Goal: Task Accomplishment & Management: Complete application form

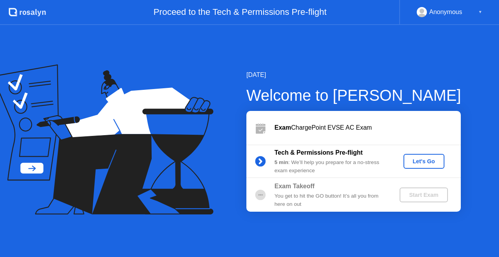
click at [428, 161] on div "Let's Go" at bounding box center [424, 161] width 35 height 6
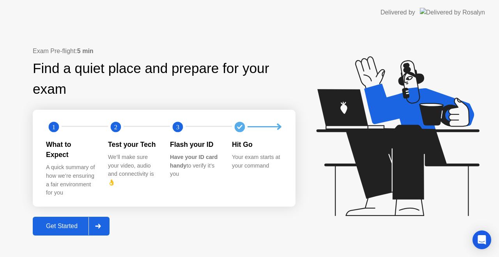
click at [62, 222] on div "Get Started" at bounding box center [61, 225] width 53 height 7
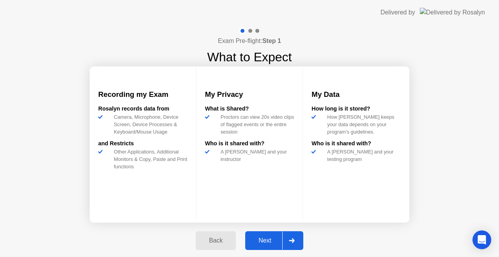
click at [272, 238] on div "Next" at bounding box center [265, 240] width 35 height 7
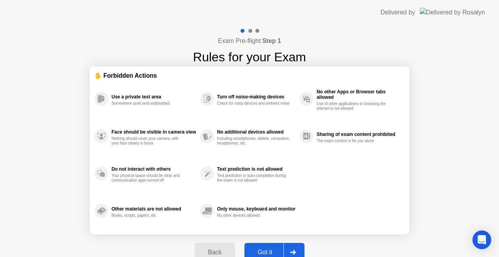
click at [268, 253] on div "Got it" at bounding box center [265, 251] width 37 height 7
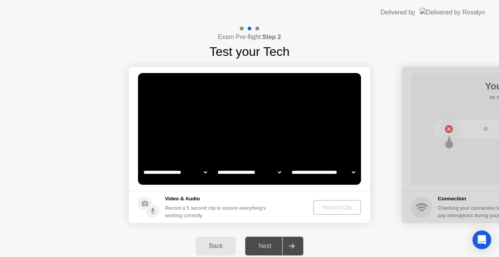
select select "**********"
select select "*******"
click at [336, 206] on div "Record Clip" at bounding box center [337, 207] width 42 height 6
click at [317, 133] on video at bounding box center [249, 129] width 223 height 112
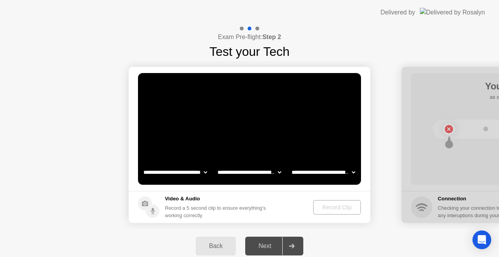
click at [265, 245] on div "Next" at bounding box center [265, 245] width 35 height 7
click at [218, 245] on div "Back" at bounding box center [215, 245] width 35 height 7
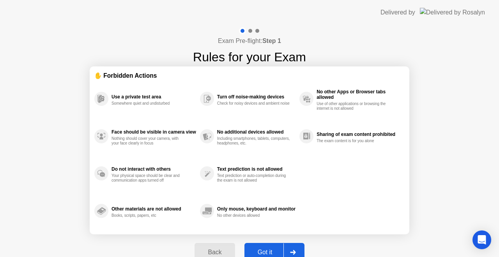
click at [218, 245] on button "Back" at bounding box center [215, 252] width 40 height 19
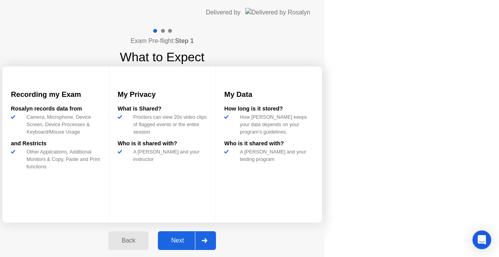
click at [149, 245] on button "Back" at bounding box center [128, 240] width 40 height 19
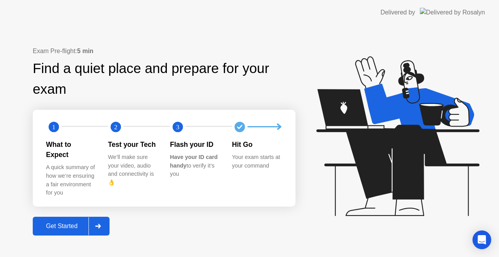
click at [68, 222] on div "Get Started" at bounding box center [61, 225] width 53 height 7
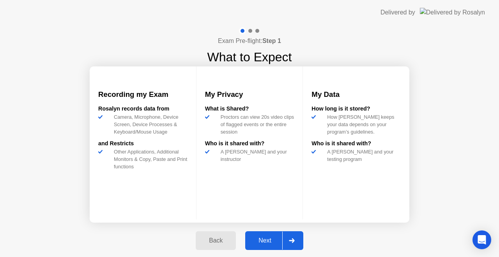
click at [265, 240] on div "Next" at bounding box center [265, 240] width 35 height 7
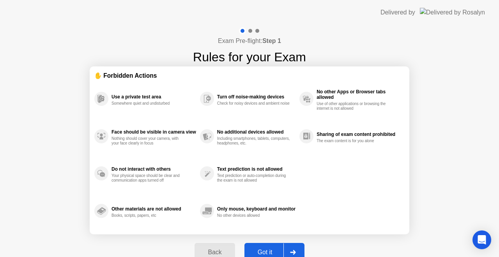
click at [292, 250] on icon at bounding box center [293, 252] width 6 height 5
select select "**********"
select select "*******"
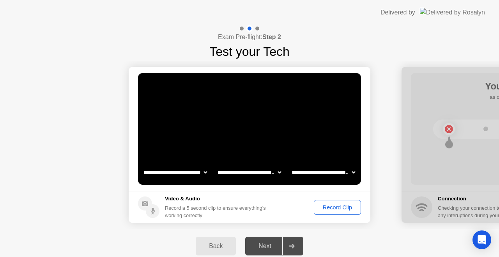
click at [336, 204] on div "Record Clip" at bounding box center [338, 207] width 42 height 6
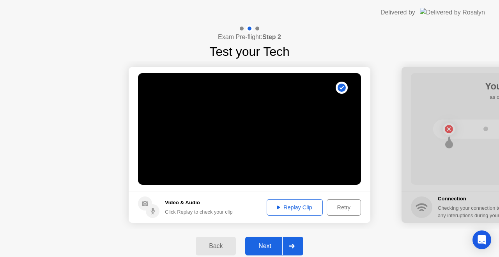
click at [292, 210] on div "Replay Clip" at bounding box center [294, 207] width 51 height 6
click at [264, 242] on div "Next" at bounding box center [265, 245] width 35 height 7
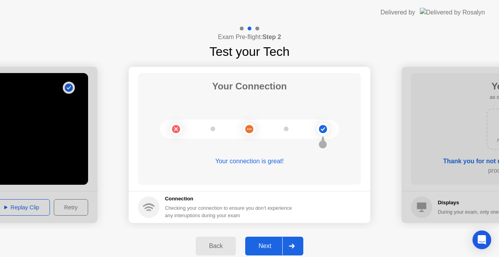
click at [264, 242] on div "Next" at bounding box center [265, 245] width 35 height 7
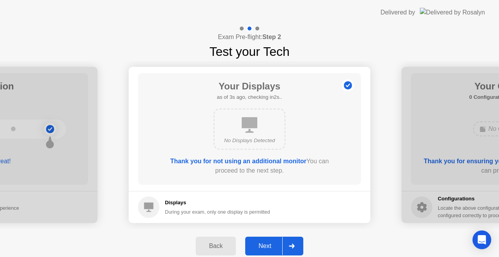
click at [264, 242] on div "Next" at bounding box center [265, 245] width 35 height 7
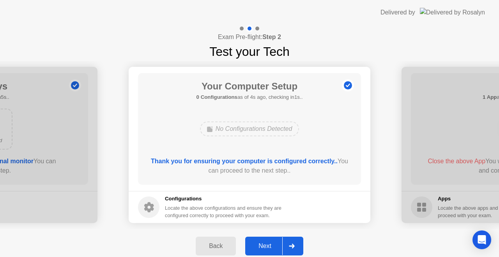
click at [264, 242] on div "Next" at bounding box center [265, 245] width 35 height 7
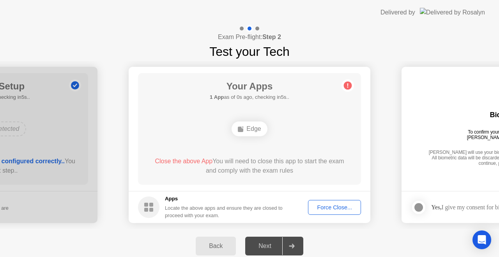
click at [335, 205] on div "Force Close..." at bounding box center [335, 207] width 48 height 6
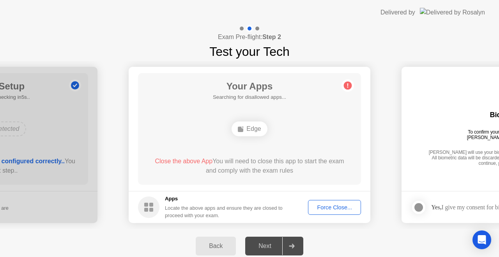
click at [313, 173] on div "Close the above App You will need to close this app to start the exam and compl…" at bounding box center [249, 165] width 201 height 19
click at [327, 206] on div "Force Close..." at bounding box center [335, 207] width 48 height 6
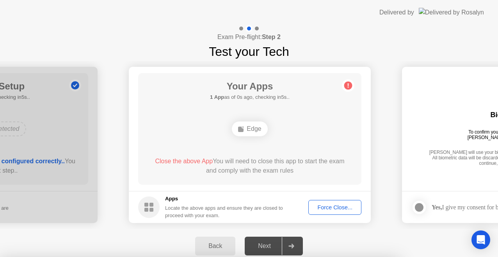
click at [327, 256] on div at bounding box center [249, 257] width 498 height 0
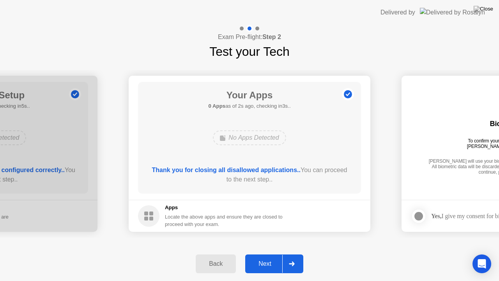
click at [266, 256] on div "Next" at bounding box center [265, 263] width 35 height 7
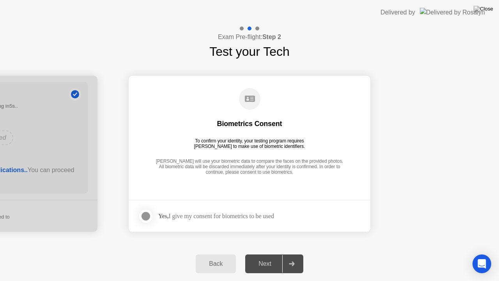
click at [146, 216] on div at bounding box center [145, 215] width 9 height 9
click at [274, 256] on button "Next" at bounding box center [274, 263] width 58 height 19
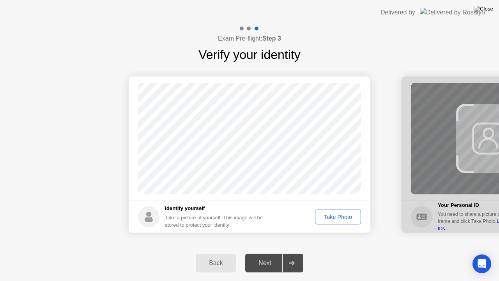
click at [333, 216] on div "Take Photo" at bounding box center [338, 217] width 41 height 6
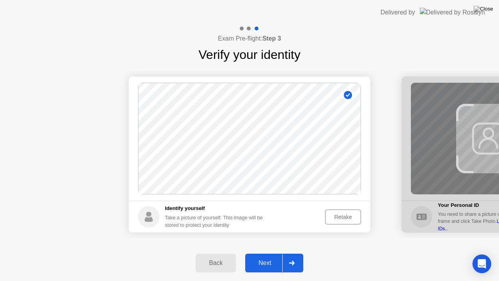
click at [262, 256] on div "Next" at bounding box center [265, 262] width 35 height 7
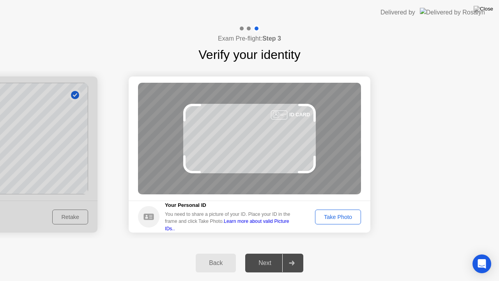
click at [341, 214] on div "Take Photo" at bounding box center [338, 217] width 41 height 6
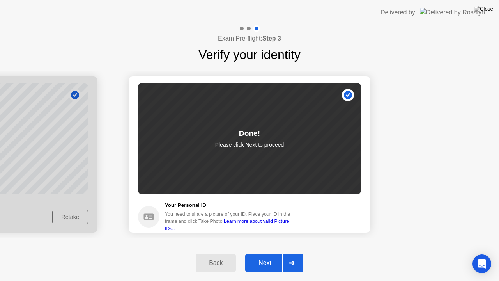
click at [257, 256] on div "Next" at bounding box center [265, 262] width 35 height 7
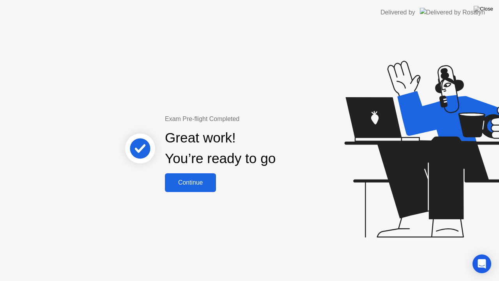
click at [188, 182] on div "Continue" at bounding box center [190, 182] width 46 height 7
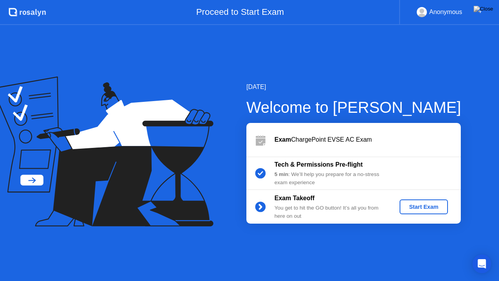
click at [413, 206] on div "Start Exam" at bounding box center [424, 207] width 42 height 6
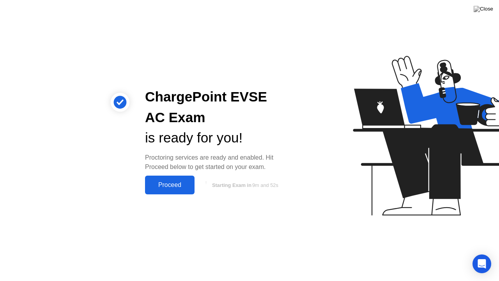
click at [157, 185] on div "Proceed" at bounding box center [169, 184] width 45 height 7
